Goal: Information Seeking & Learning: Learn about a topic

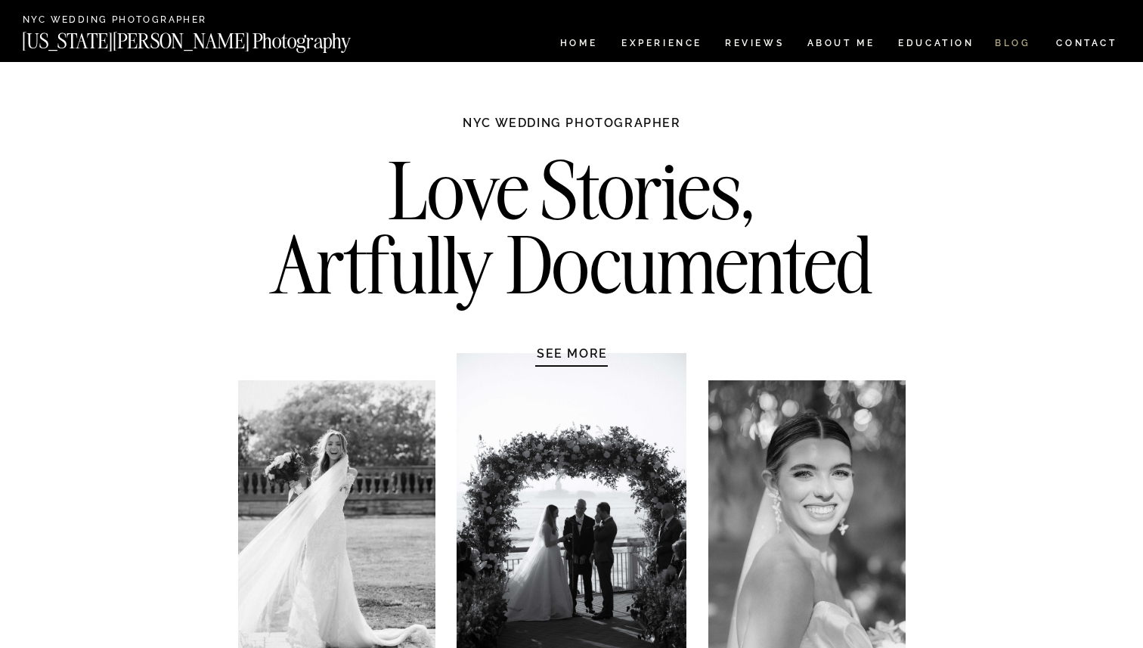
click at [1013, 43] on nav "BLOG" at bounding box center [1013, 45] width 36 height 13
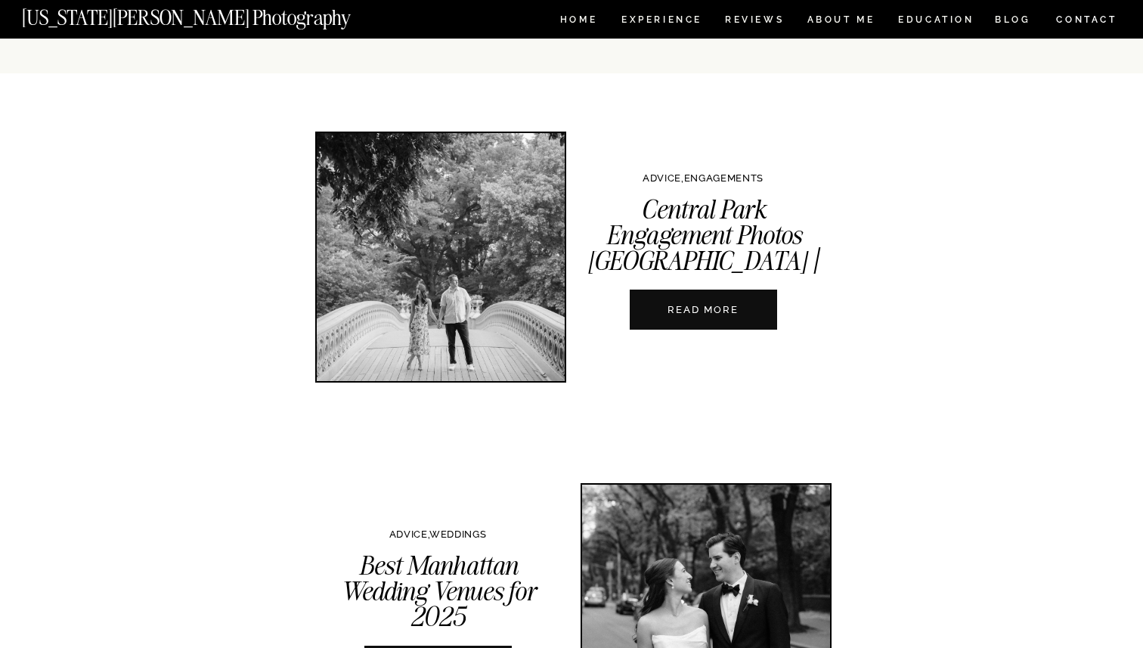
scroll to position [363, 0]
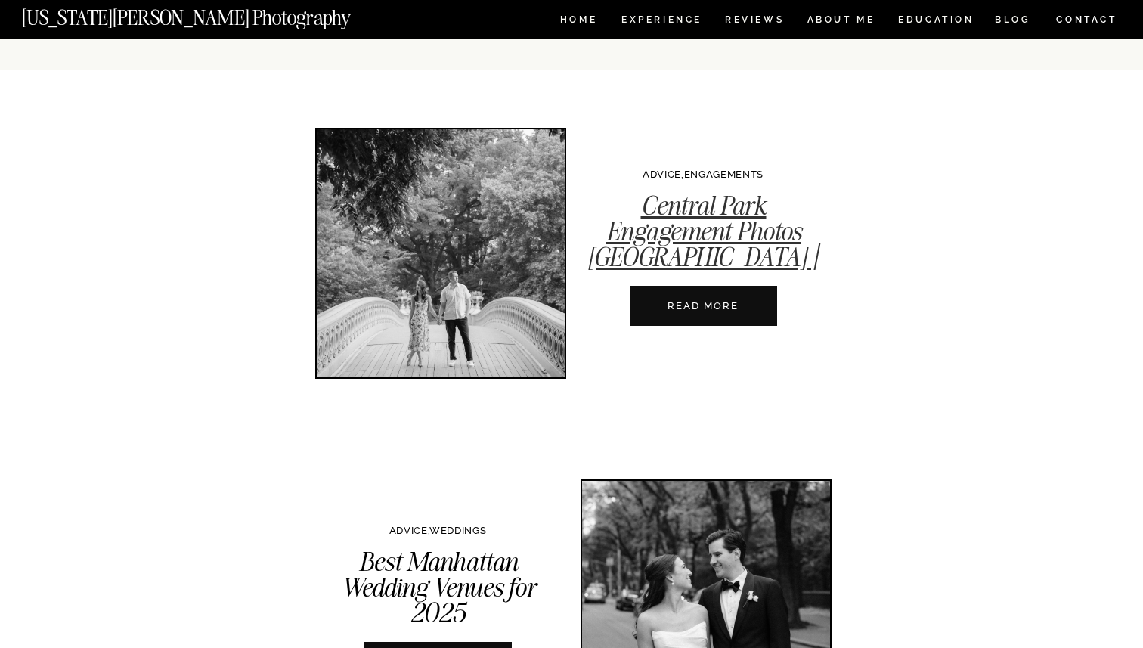
click at [709, 246] on link "Central Park Engagement Photos NYC | A Complete Guide" at bounding box center [704, 244] width 232 height 110
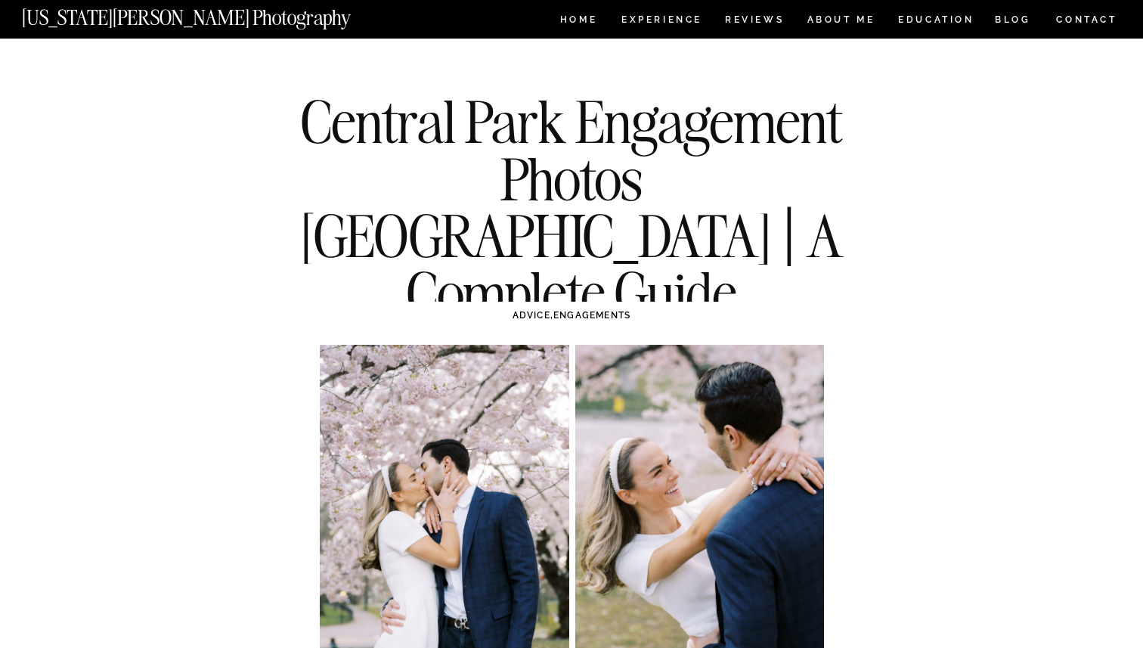
click at [653, 11] on div at bounding box center [571, 19] width 1143 height 39
click at [660, 23] on nav "Experience" at bounding box center [661, 21] width 79 height 13
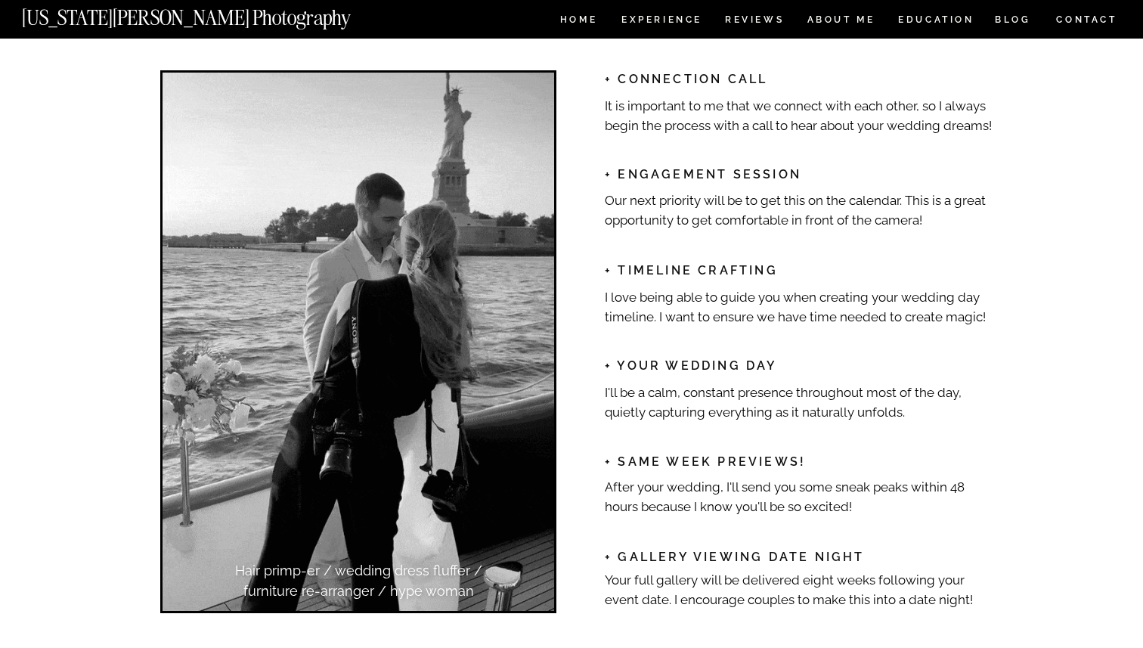
scroll to position [2317, 0]
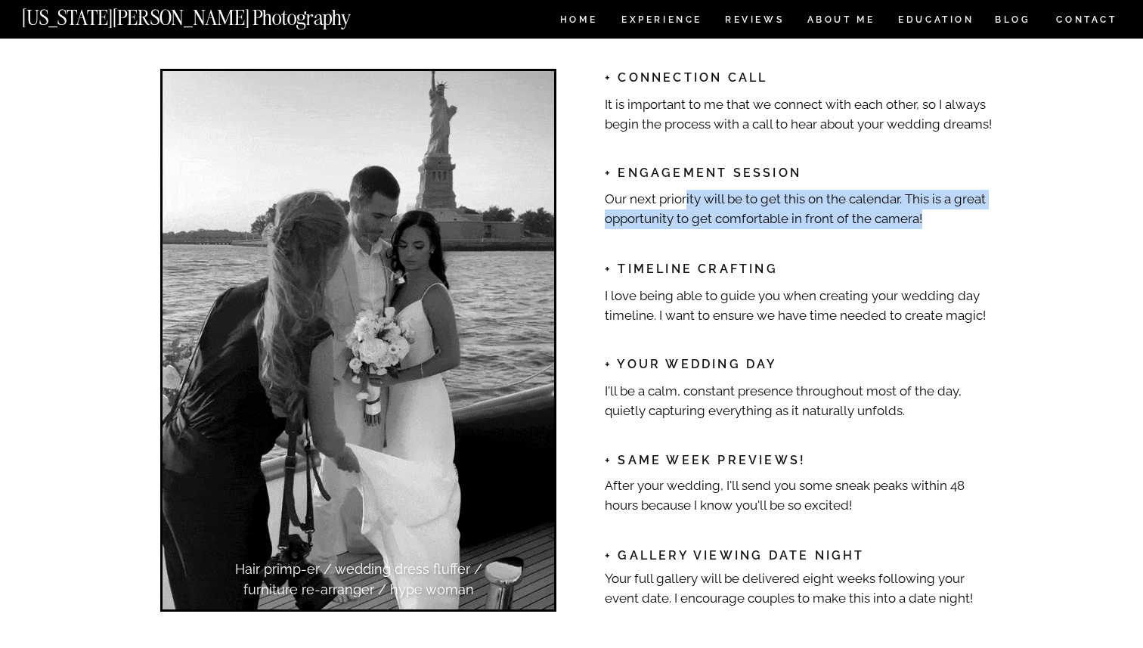
drag, startPoint x: 684, startPoint y: 203, endPoint x: 932, endPoint y: 216, distance: 249.2
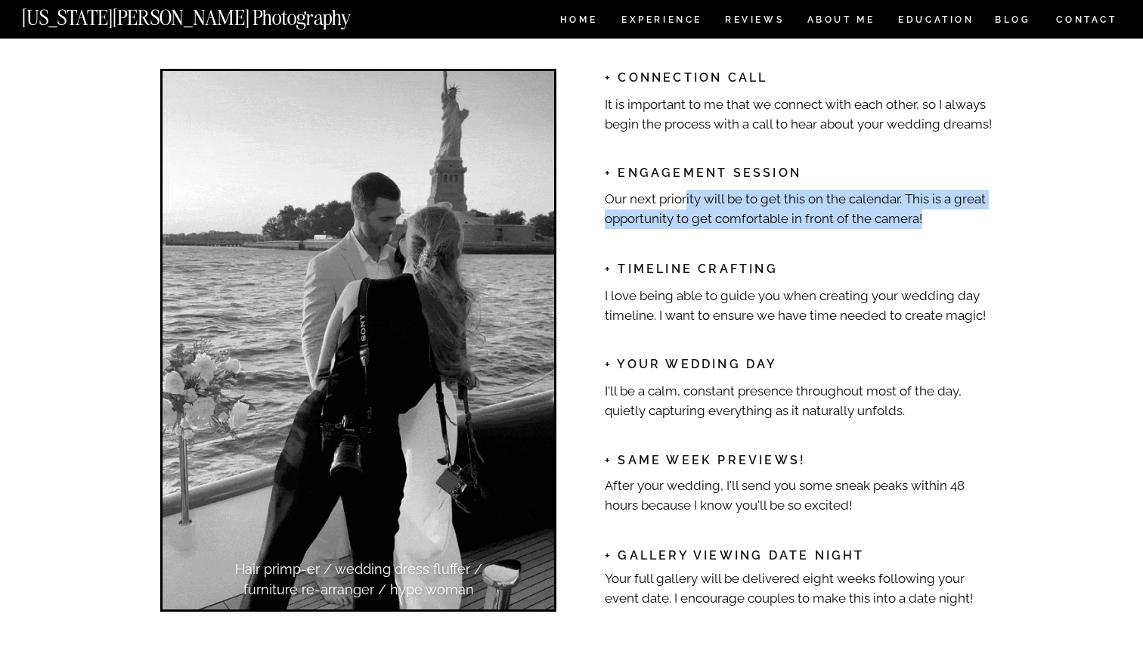
click at [932, 216] on p "Our next priority will be to get this on the calendar. This is a great opportun…" at bounding box center [801, 208] width 392 height 36
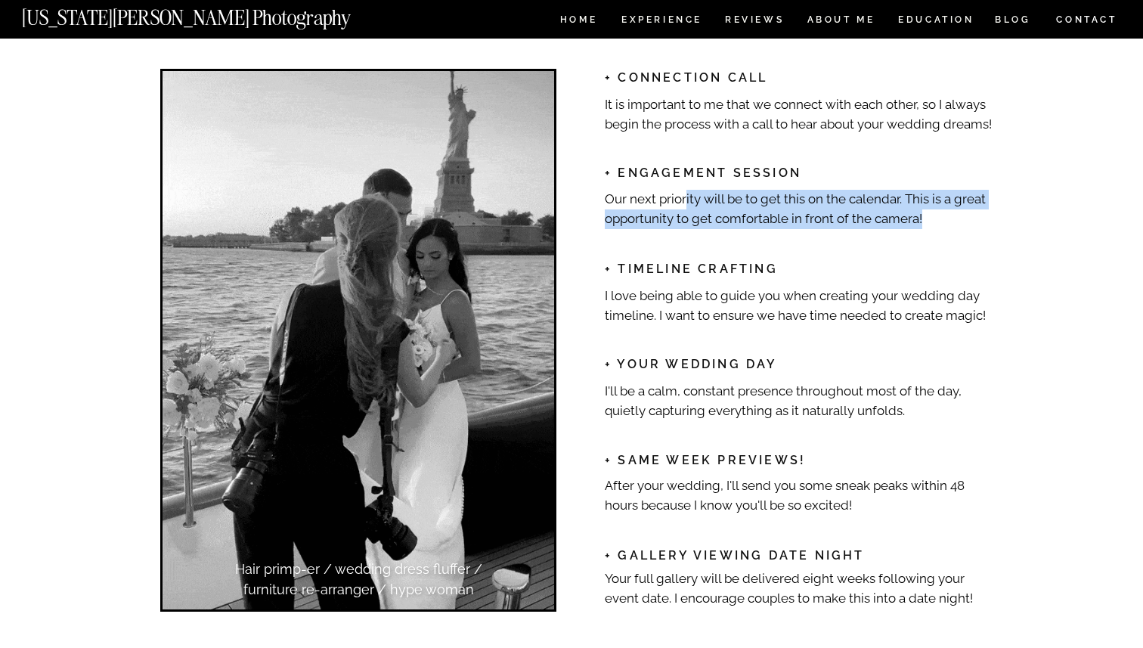
click at [932, 216] on p "Our next priority will be to get this on the calendar. This is a great opportun…" at bounding box center [801, 208] width 392 height 36
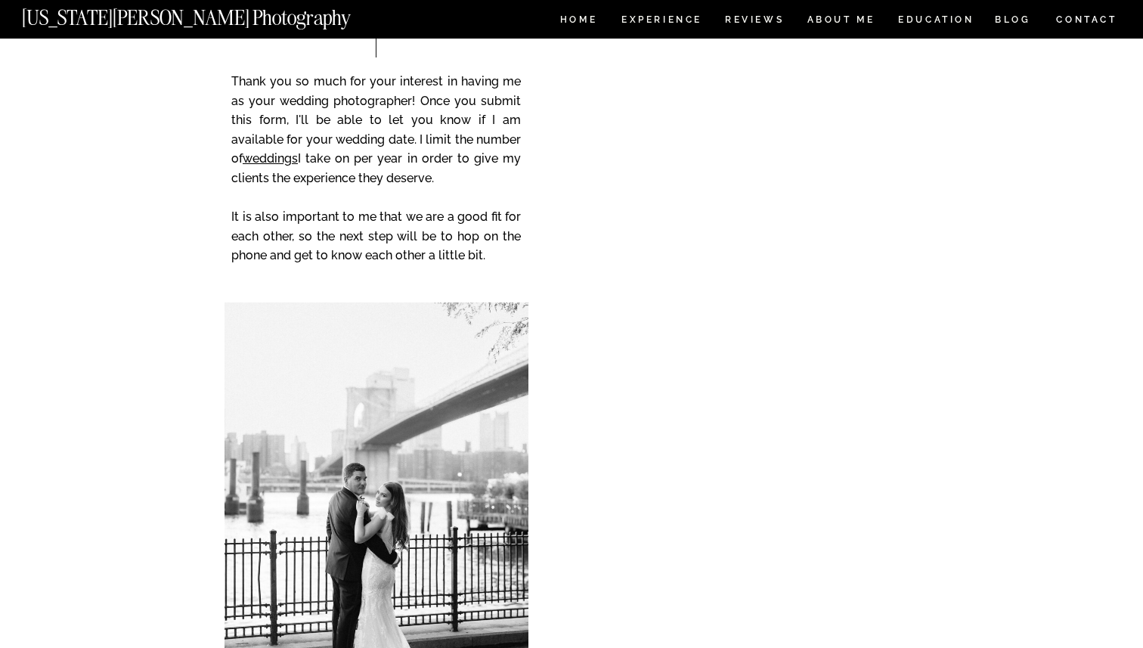
scroll to position [7016, 0]
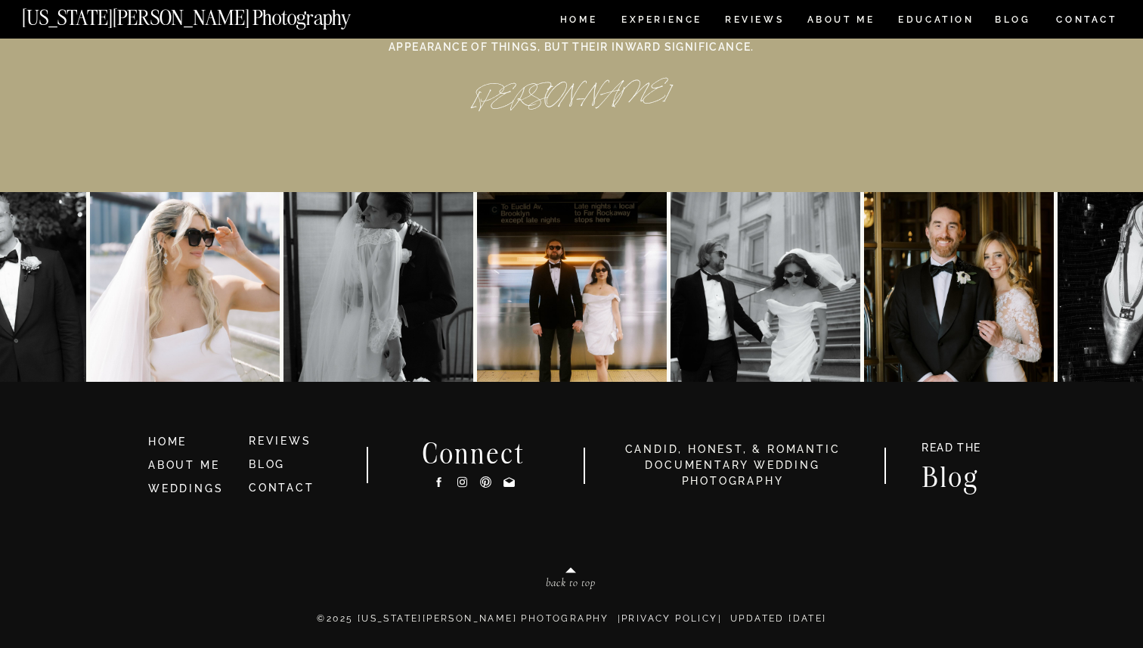
click at [482, 460] on h2 "Connect" at bounding box center [474, 452] width 142 height 24
